Goal: Communication & Community: Answer question/provide support

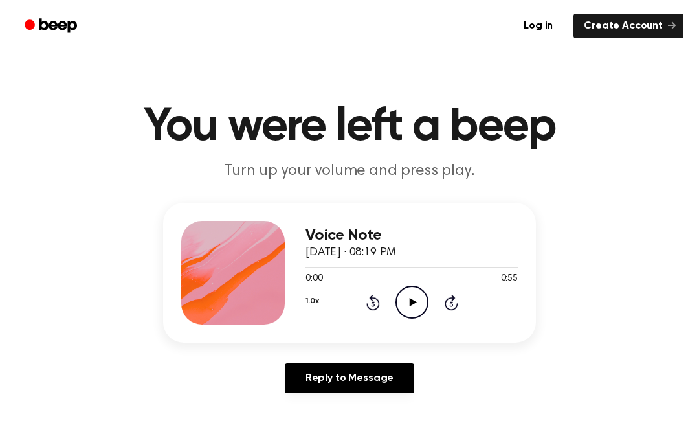
click at [406, 293] on icon "Play Audio" at bounding box center [412, 302] width 33 height 33
click at [543, 424] on main "You were left a beep Turn up your volume and press play. Voice Note [DATE] · 08…" at bounding box center [349, 399] width 699 height 798
click at [354, 371] on link "Reply to Message" at bounding box center [350, 378] width 130 height 30
click at [411, 292] on icon "Play Audio" at bounding box center [412, 302] width 33 height 33
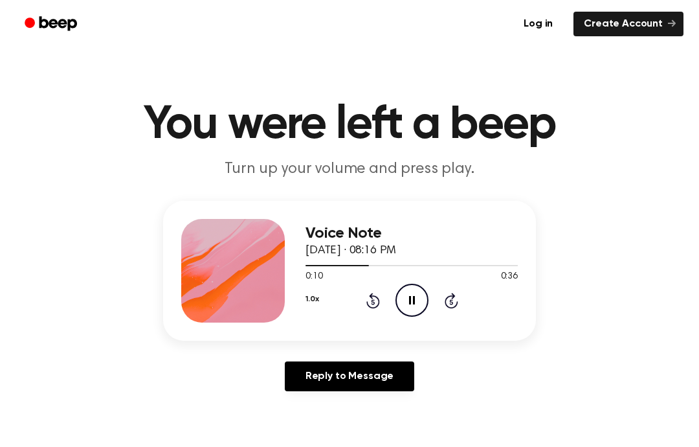
scroll to position [2, 0]
click at [409, 310] on icon "Pause Audio" at bounding box center [412, 300] width 33 height 33
click at [411, 297] on icon "Play Audio" at bounding box center [412, 300] width 33 height 33
click at [410, 304] on icon at bounding box center [412, 300] width 6 height 8
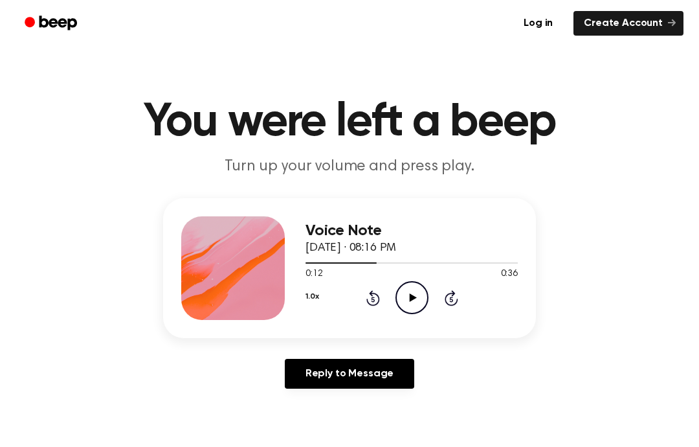
click at [377, 300] on icon "Rewind 5 seconds" at bounding box center [373, 300] width 14 height 17
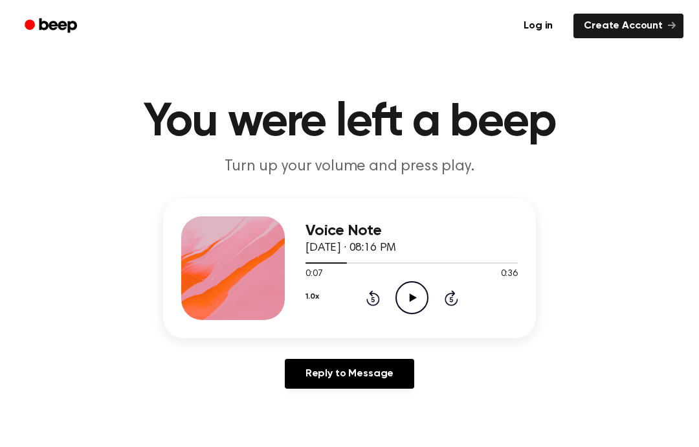
click at [379, 302] on icon at bounding box center [374, 298] width 14 height 16
click at [368, 296] on icon "Rewind 5 seconds" at bounding box center [373, 297] width 14 height 17
click at [406, 309] on icon "Play Audio" at bounding box center [412, 297] width 33 height 33
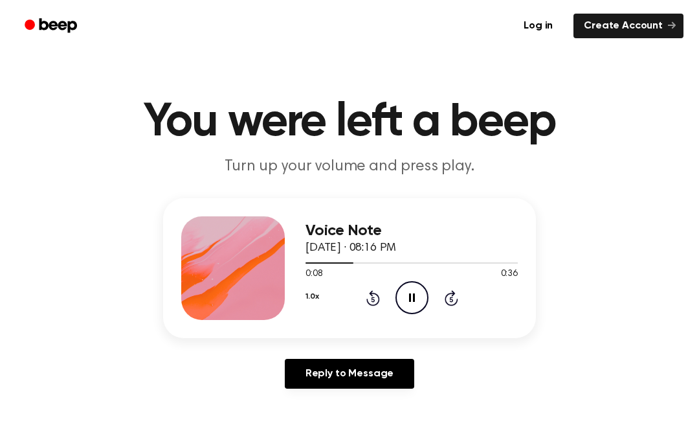
click at [414, 302] on icon at bounding box center [412, 297] width 6 height 8
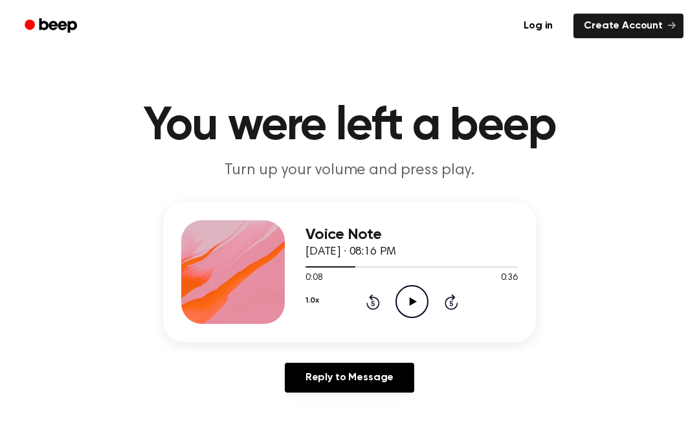
scroll to position [0, 0]
